Goal: Find specific page/section: Find specific page/section

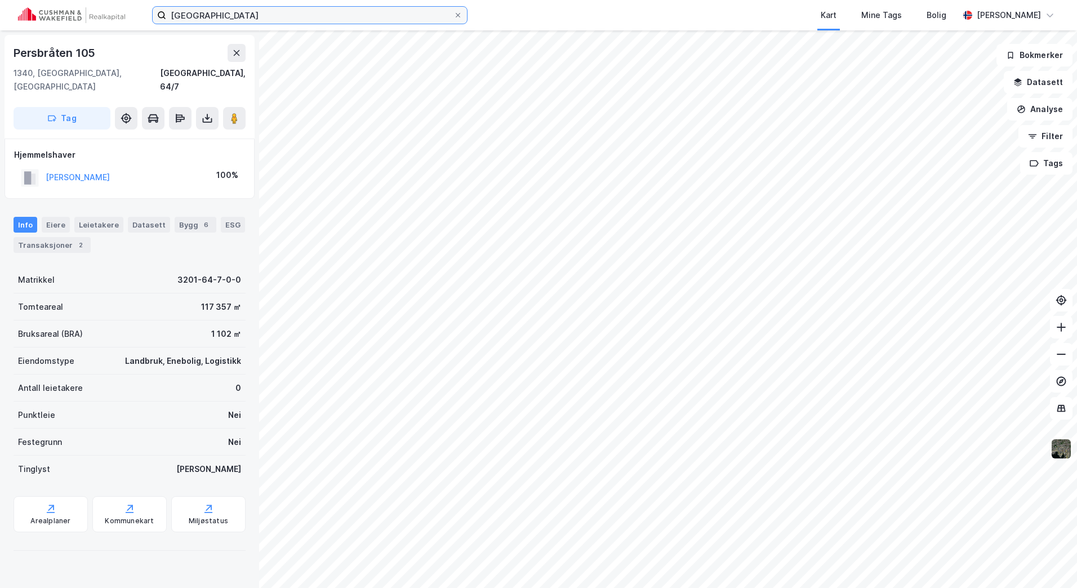
drag, startPoint x: 340, startPoint y: 15, endPoint x: 333, endPoint y: 15, distance: 6.8
click at [340, 15] on input "[GEOGRAPHIC_DATA]" at bounding box center [309, 15] width 287 height 17
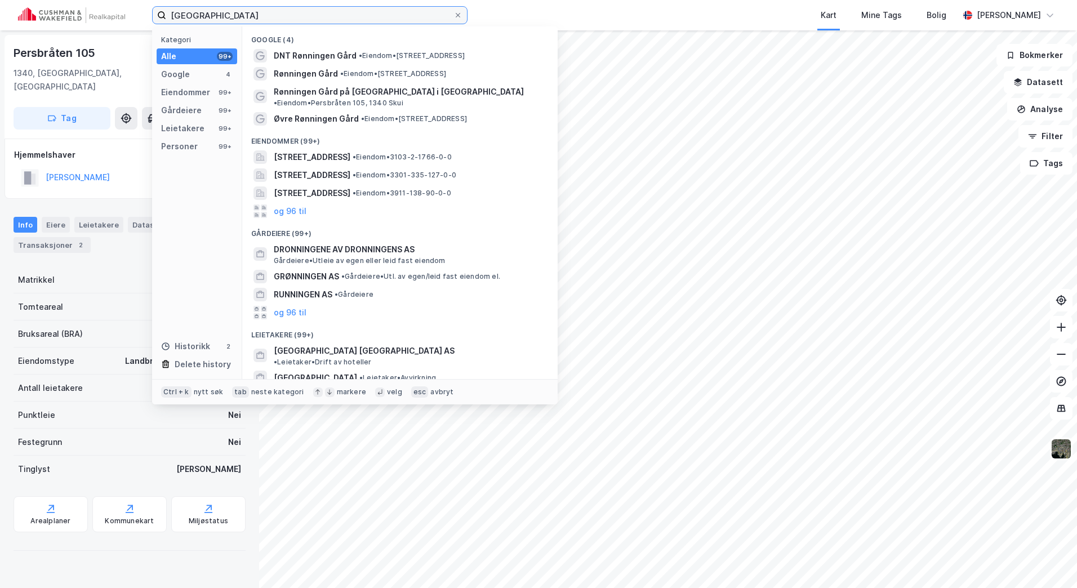
drag, startPoint x: 333, startPoint y: 15, endPoint x: 164, endPoint y: 14, distance: 169.0
click at [165, 21] on label "[GEOGRAPHIC_DATA]" at bounding box center [309, 15] width 315 height 18
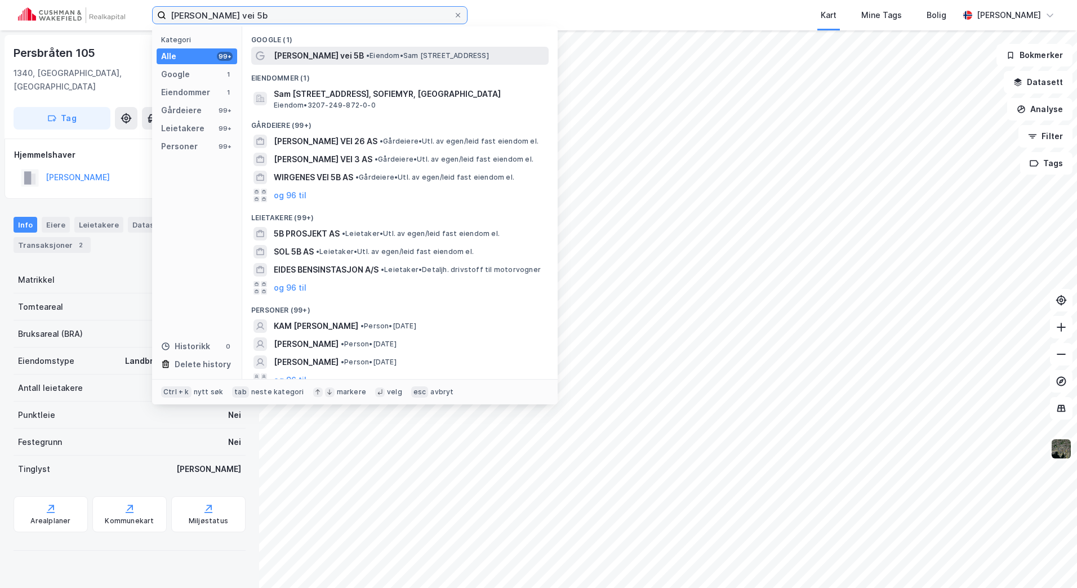
type input "[PERSON_NAME] vei 5b"
click at [314, 51] on span "[PERSON_NAME] vei 5B" at bounding box center [319, 56] width 90 height 14
